Goal: Task Accomplishment & Management: Use online tool/utility

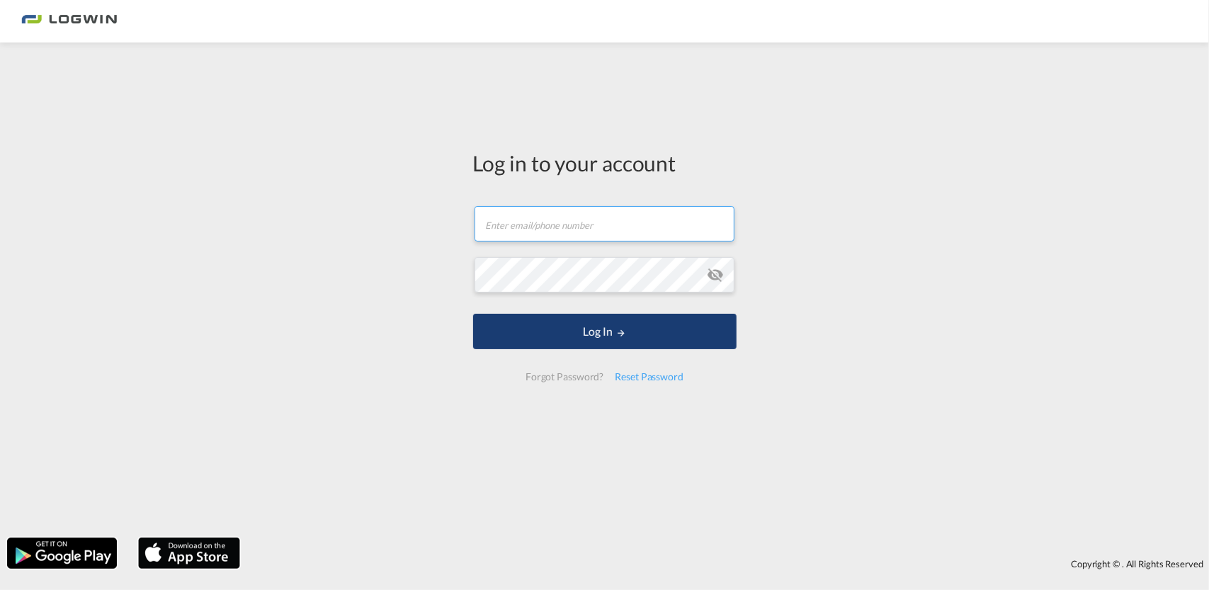
type input "[PERSON_NAME][EMAIL_ADDRESS][DOMAIN_NAME]"
click at [623, 351] on form "[PERSON_NAME][EMAIL_ADDRESS][DOMAIN_NAME] Email field is required Password fiel…" at bounding box center [605, 293] width 264 height 203
click at [599, 337] on button "Log In" at bounding box center [605, 331] width 264 height 35
